Goal: Information Seeking & Learning: Find specific page/section

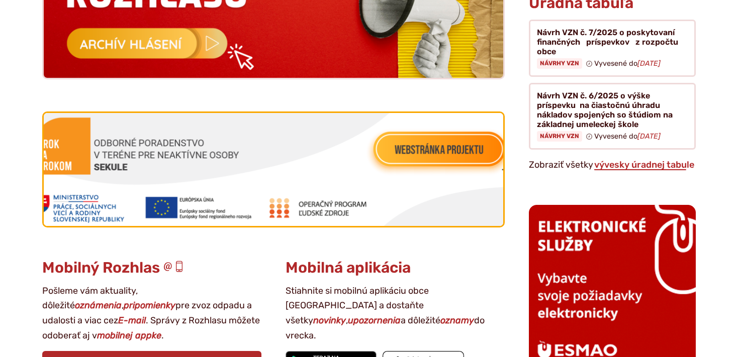
scroll to position [1115, 0]
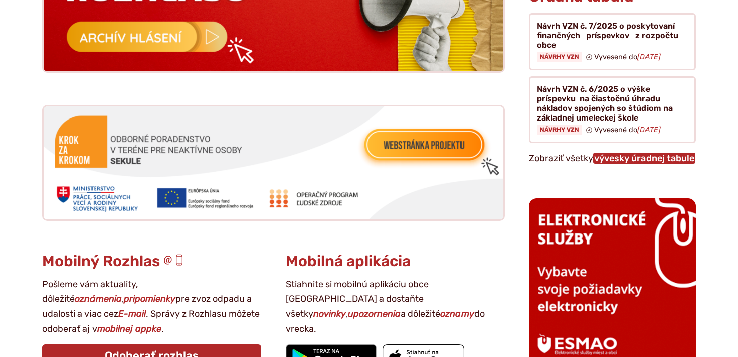
click at [630, 153] on link "vývesky úradnej tabule" at bounding box center [644, 158] width 102 height 11
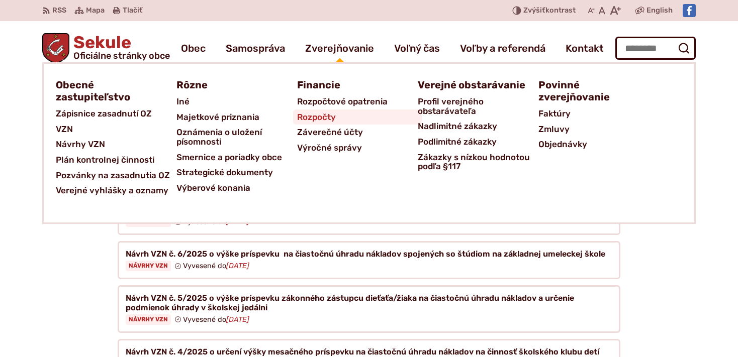
click at [315, 120] on span "Rozpočty" at bounding box center [316, 118] width 39 height 16
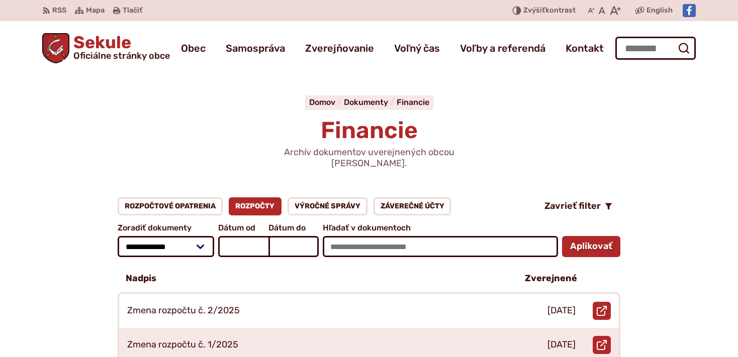
click at [687, 11] on img at bounding box center [689, 10] width 13 height 13
